Goal: Task Accomplishment & Management: Use online tool/utility

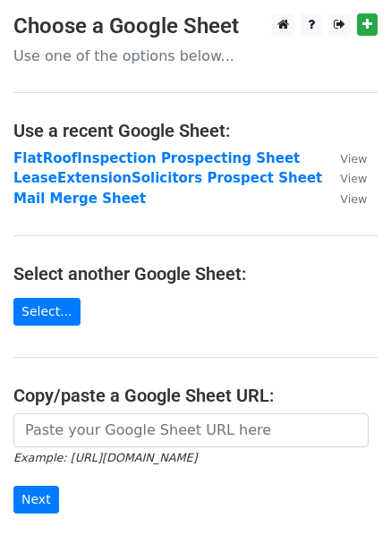
click at [205, 347] on main "Choose a Google Sheet Use one of the options below... Use a recent Google Sheet…" at bounding box center [195, 311] width 391 height 596
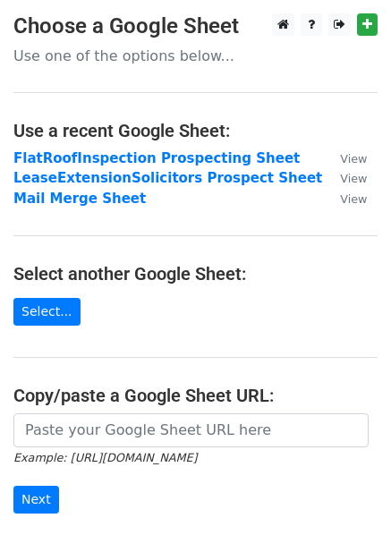
click at [205, 347] on main "Choose a Google Sheet Use one of the options below... Use a recent Google Sheet…" at bounding box center [195, 311] width 391 height 596
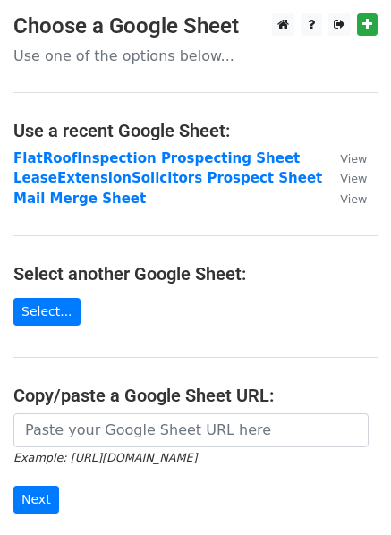
click at [205, 347] on main "Choose a Google Sheet Use one of the options below... Use a recent Google Sheet…" at bounding box center [195, 311] width 391 height 596
drag, startPoint x: 0, startPoint y: 0, endPoint x: 205, endPoint y: 347, distance: 403.3
click at [205, 347] on main "Choose a Google Sheet Use one of the options below... Use a recent Google Sheet…" at bounding box center [195, 311] width 391 height 596
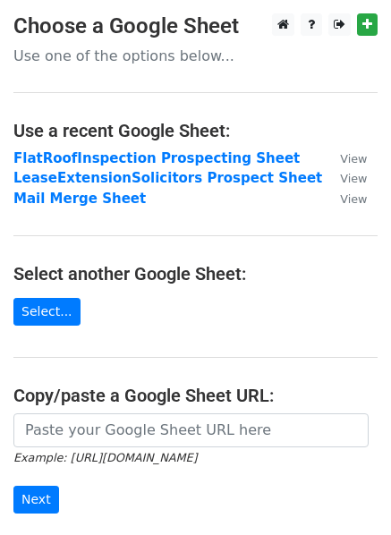
click at [205, 347] on main "Choose a Google Sheet Use one of the options below... Use a recent Google Sheet…" at bounding box center [195, 311] width 391 height 596
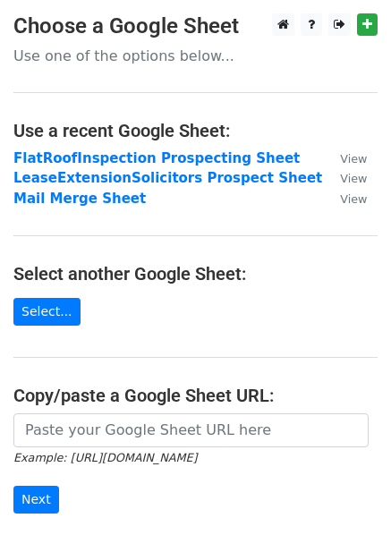
click at [205, 347] on main "Choose a Google Sheet Use one of the options below... Use a recent Google Sheet…" at bounding box center [195, 311] width 391 height 596
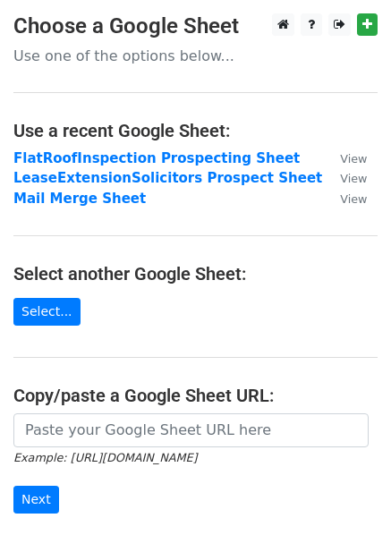
click at [205, 347] on main "Choose a Google Sheet Use one of the options below... Use a recent Google Sheet…" at bounding box center [195, 311] width 391 height 596
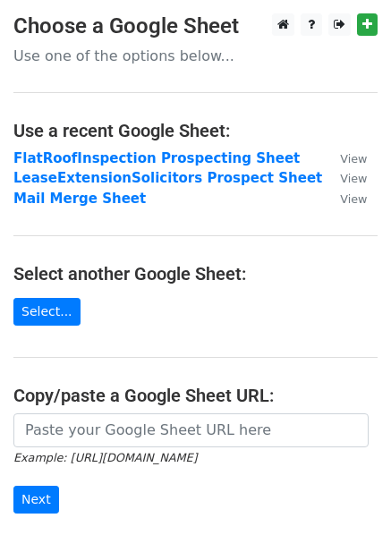
click at [222, 359] on main "Choose a Google Sheet Use one of the options below... Use a recent Google Sheet…" at bounding box center [195, 311] width 391 height 596
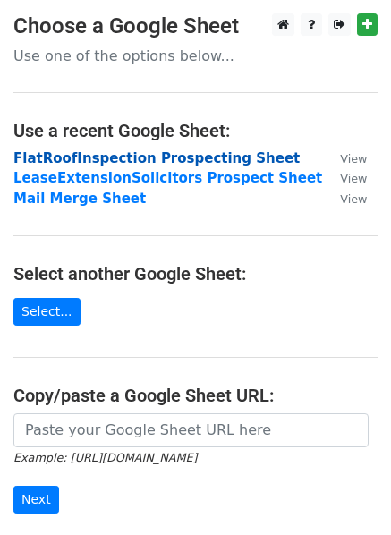
click at [73, 165] on strong "FlatRoofInspection Prospecting Sheet" at bounding box center [156, 158] width 286 height 16
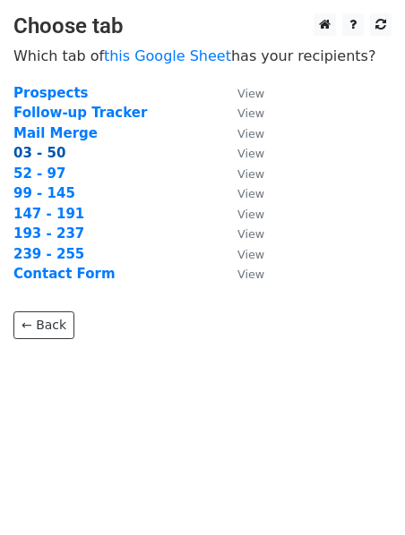
click at [48, 157] on strong "03 - 50" at bounding box center [39, 153] width 52 height 16
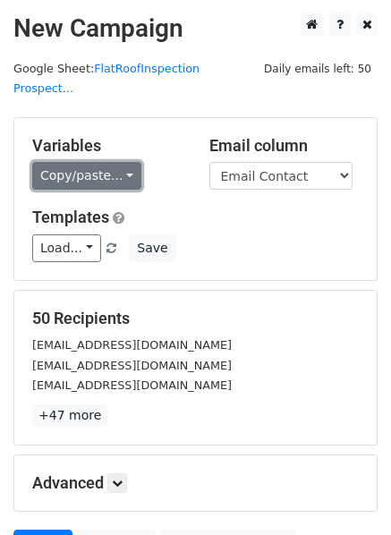
click at [85, 162] on link "Copy/paste..." at bounding box center [86, 176] width 109 height 28
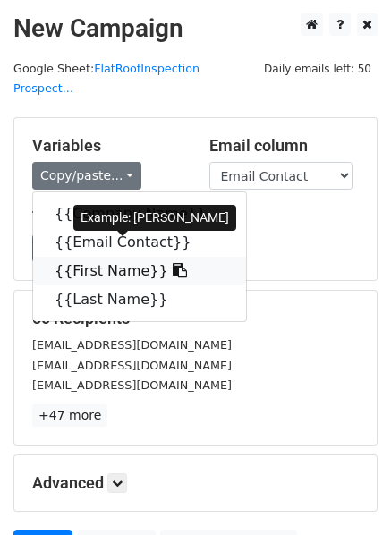
click at [92, 257] on link "{{First Name}}" at bounding box center [139, 271] width 213 height 29
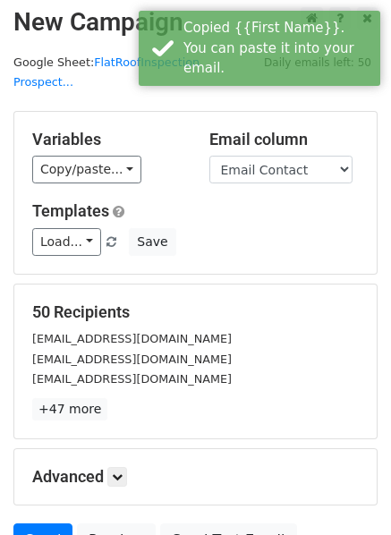
scroll to position [160, 0]
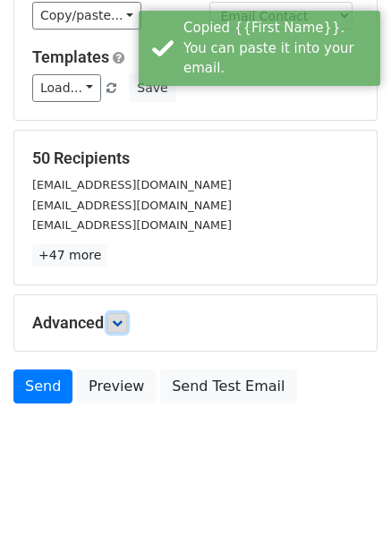
click at [119, 318] on icon at bounding box center [117, 323] width 11 height 11
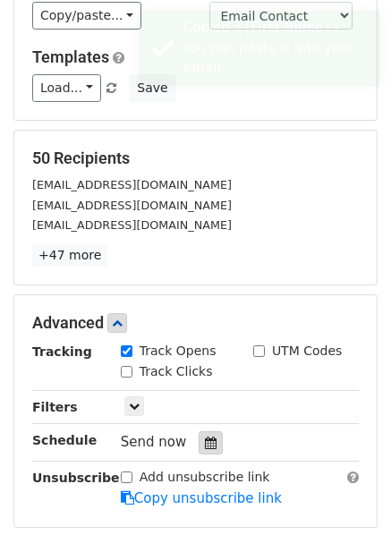
click at [199, 431] on div at bounding box center [211, 442] width 24 height 23
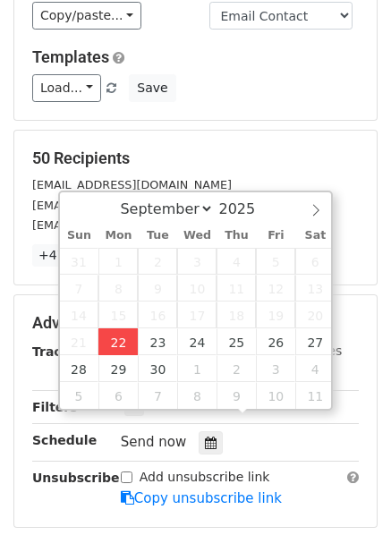
type input "[DATE] 16:30"
type input "04"
type input "30"
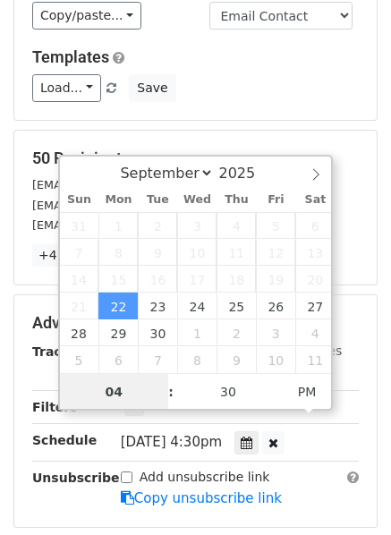
scroll to position [1, 0]
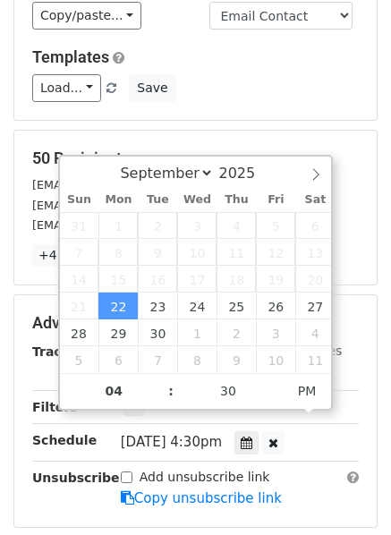
click at [263, 99] on div "Variables Copy/paste... {{Company Name}} {{Email Contact}} {{First Name}} {{Las…" at bounding box center [195, 39] width 363 height 162
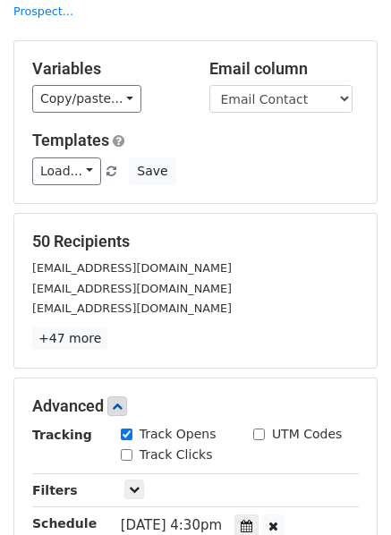
scroll to position [179, 0]
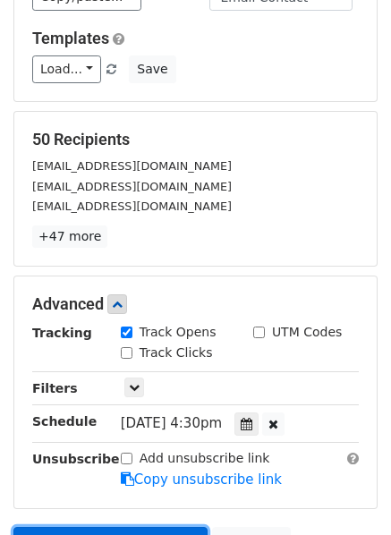
click at [34, 527] on link "Send on [DATE] 4:30pm" at bounding box center [110, 544] width 194 height 34
